Goal: Navigation & Orientation: Find specific page/section

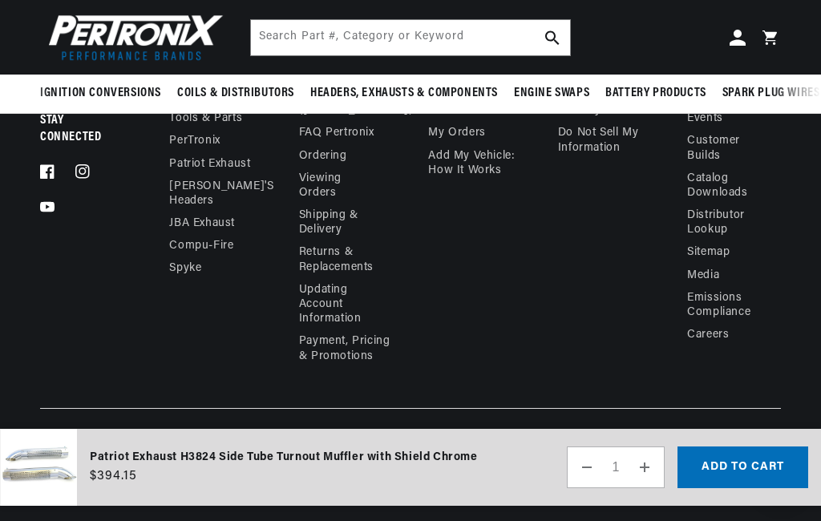
scroll to position [2746, 0]
click at [170, 235] on link "JBA Exhaust" at bounding box center [202, 223] width 66 height 22
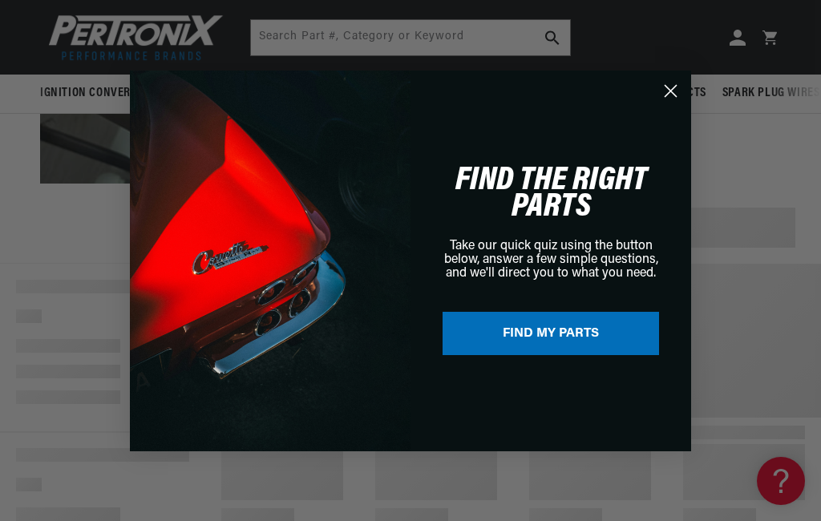
scroll to position [180, 0]
